Goal: Complete application form

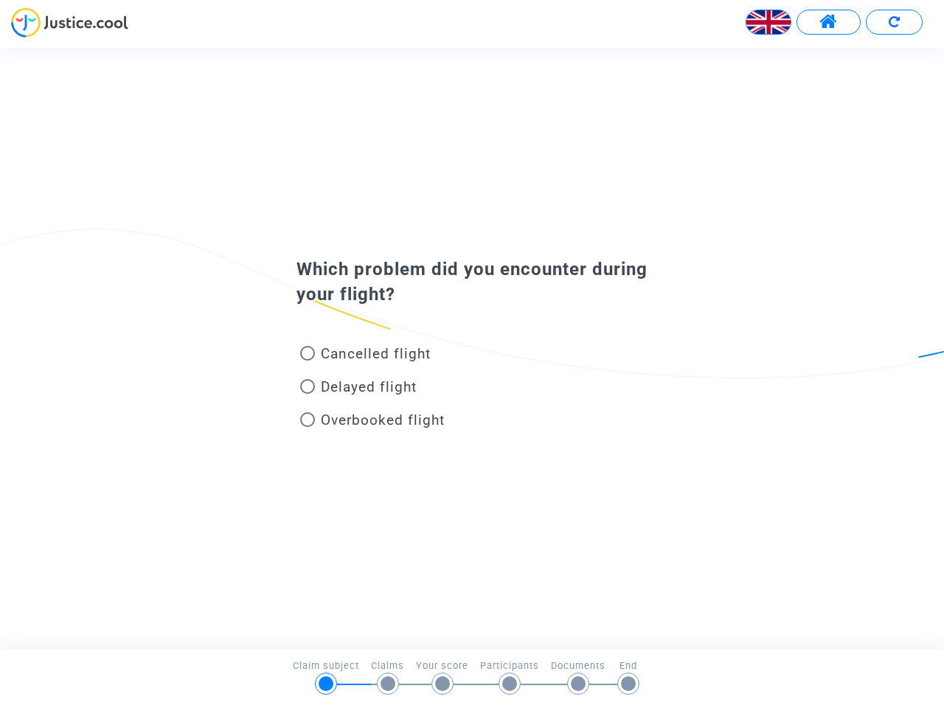
click at [769, 22] on img at bounding box center [769, 22] width 44 height 44
click at [829, 22] on span at bounding box center [829, 22] width 18 height 19
click at [894, 22] on div at bounding box center [472, 27] width 944 height 41
click at [472, 348] on div "Cancelled flight" at bounding box center [448, 356] width 325 height 33
click at [365, 356] on span "Cancelled flight" at bounding box center [376, 353] width 110 height 17
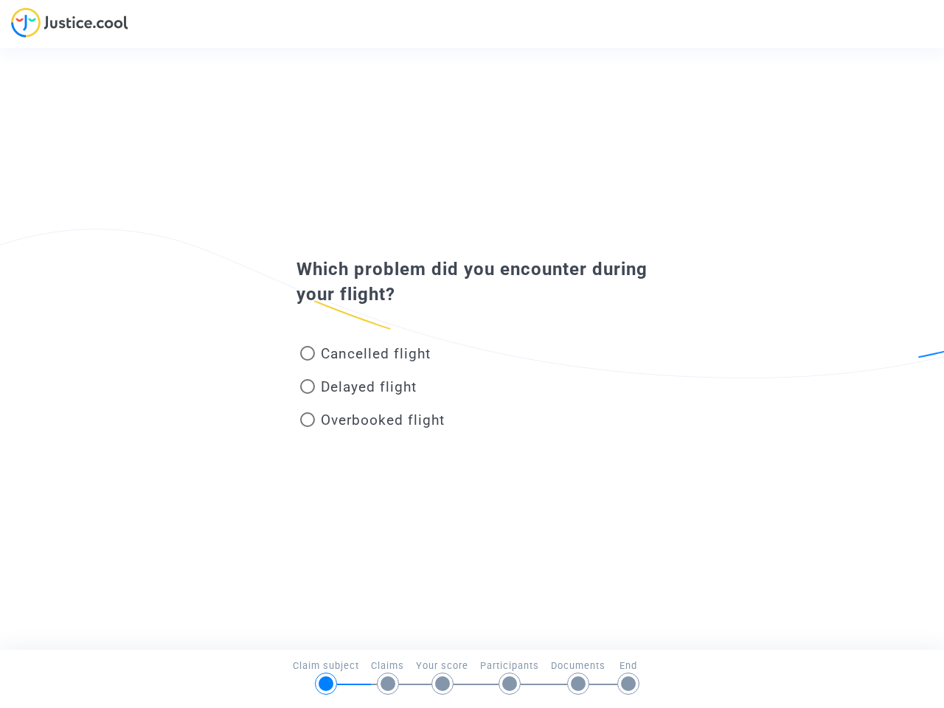
click at [308, 361] on input "Cancelled flight" at bounding box center [307, 361] width 1 height 1
radio input "true"
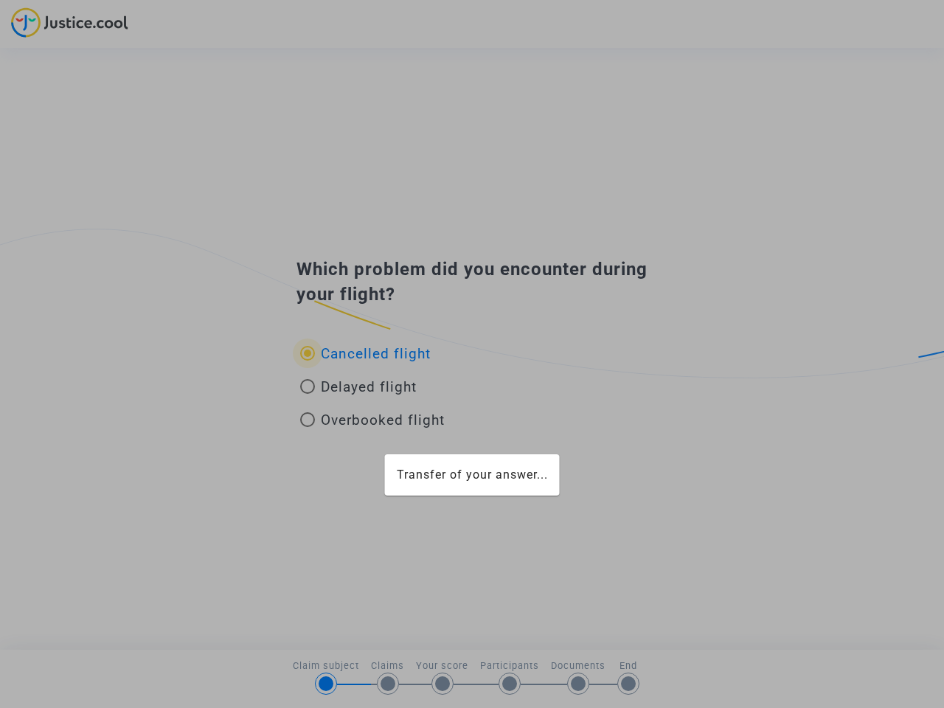
click at [365, 353] on div "Transfer of your answer..." at bounding box center [472, 354] width 944 height 708
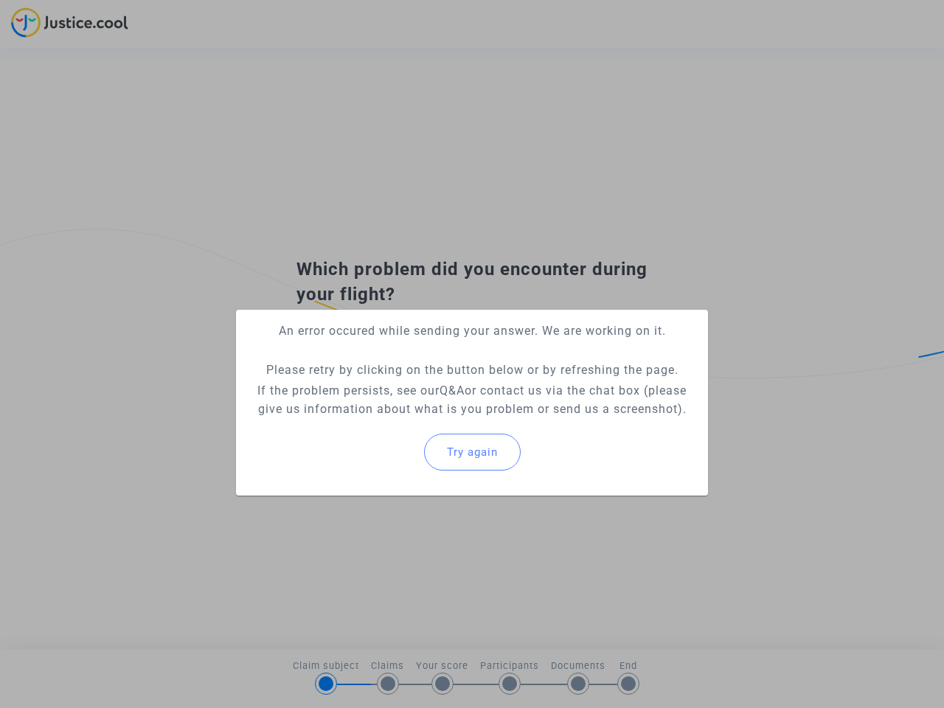
click at [359, 390] on p "If the problem persists, see our Q&A or contact us via the chat box (please giv…" at bounding box center [472, 399] width 449 height 37
click at [359, 387] on p "If the problem persists, see our Q&A or contact us via the chat box (please giv…" at bounding box center [472, 399] width 449 height 37
click at [373, 423] on div "Try again" at bounding box center [472, 452] width 449 height 63
click at [373, 420] on mat-card "An error occured while sending your answer. We are working on it. Please retry …" at bounding box center [472, 403] width 472 height 186
